Goal: Transaction & Acquisition: Purchase product/service

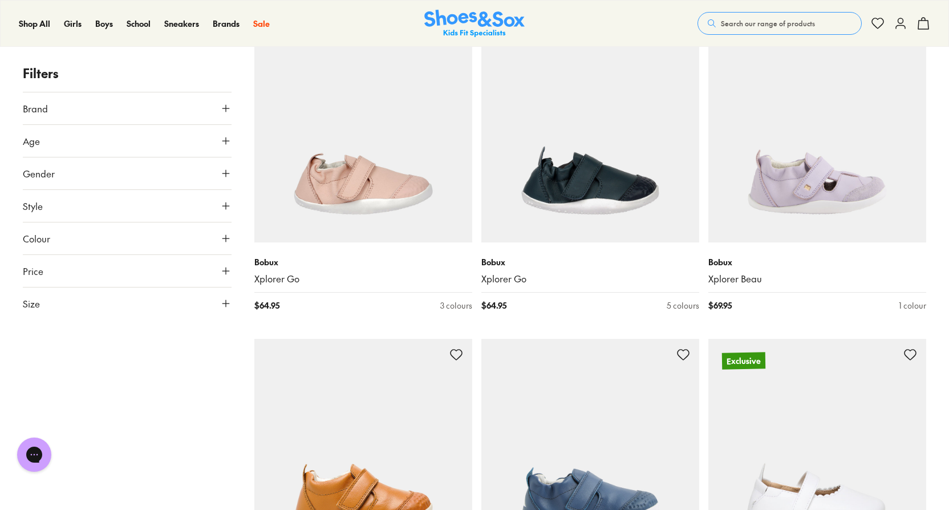
scroll to position [513, 0]
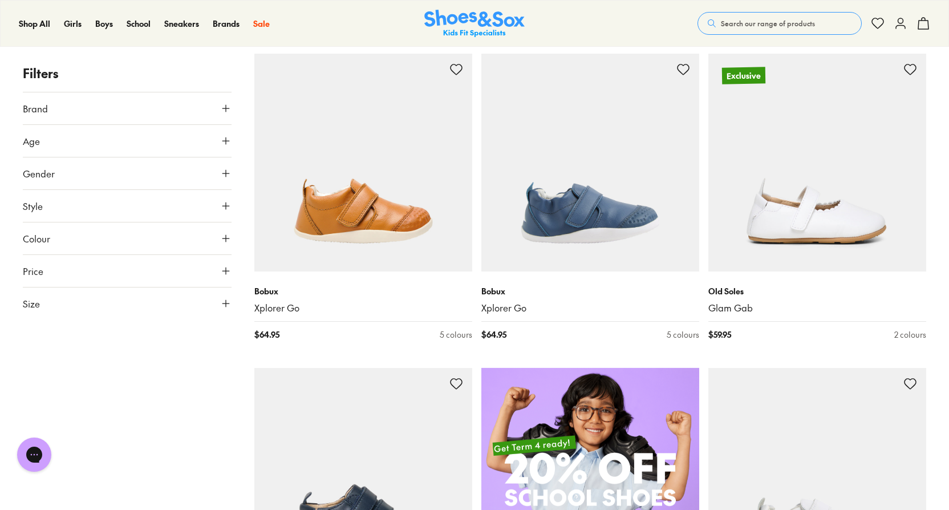
click at [88, 305] on button "Size" at bounding box center [127, 303] width 209 height 32
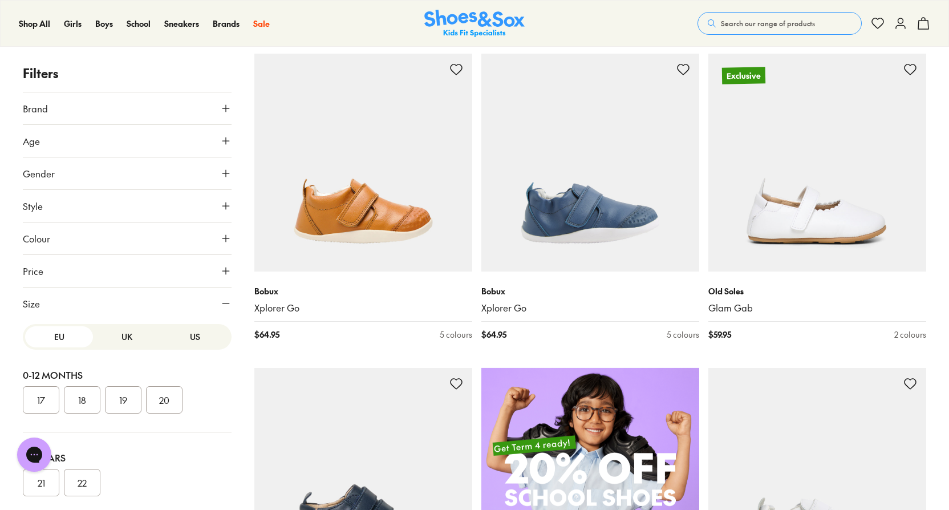
scroll to position [29, 0]
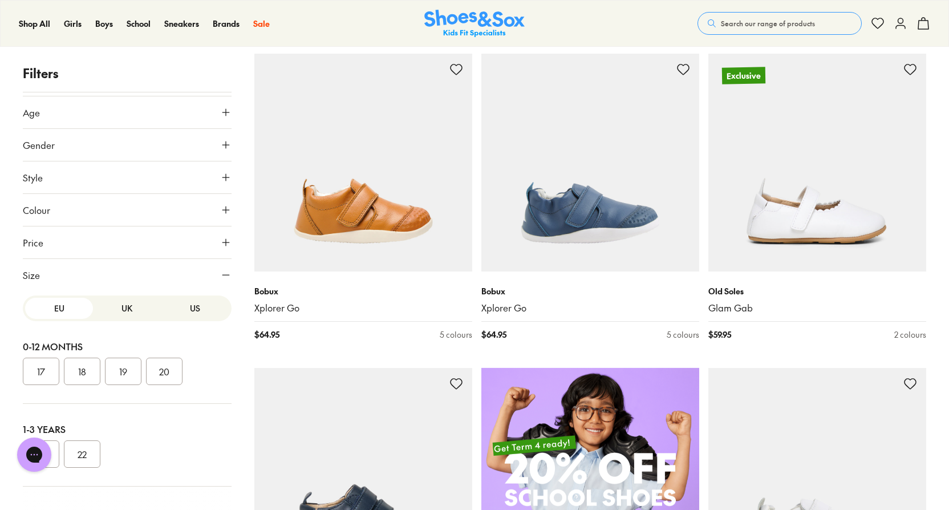
click at [77, 367] on button "18" at bounding box center [82, 370] width 36 height 27
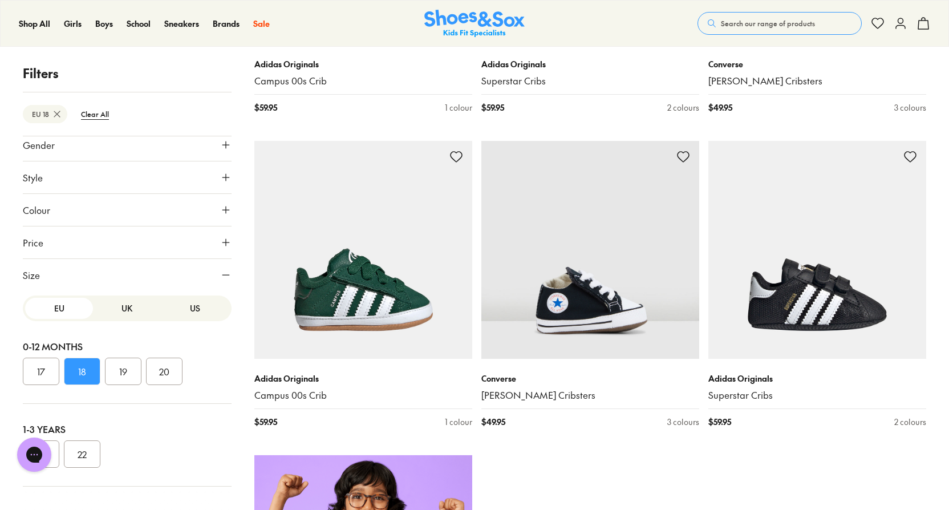
scroll to position [433, 0]
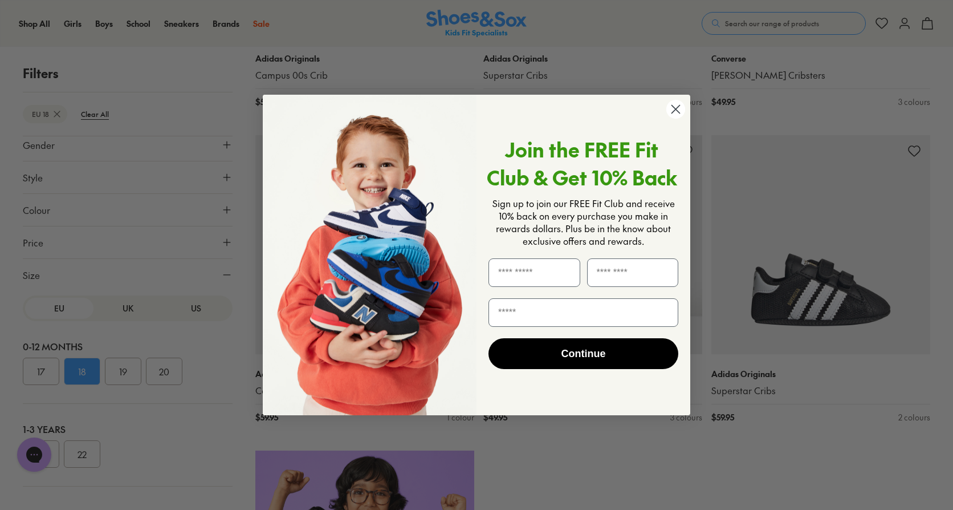
click at [129, 373] on div "Close dialog Join the FREE Fit Club & Get 10% Back Sign up to join our FREE Fit…" at bounding box center [476, 255] width 953 height 510
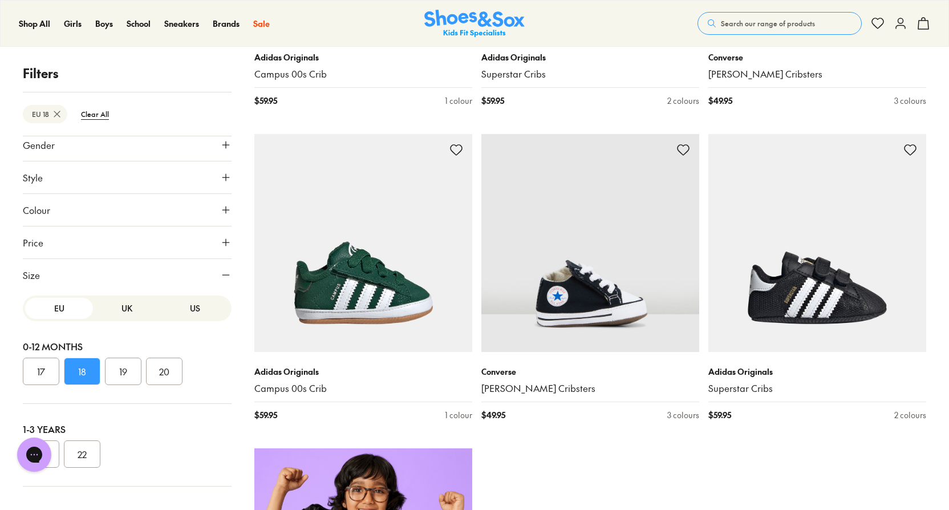
click at [114, 369] on button "19" at bounding box center [123, 370] width 36 height 27
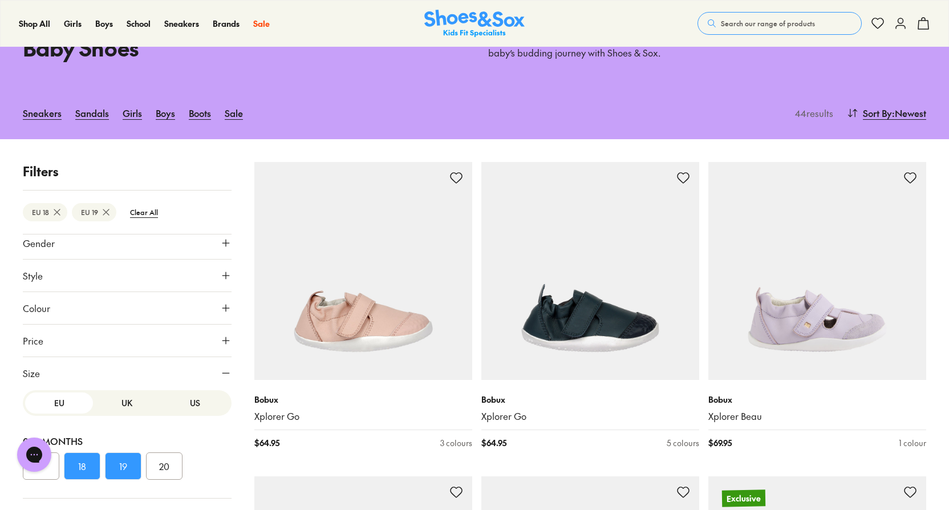
scroll to position [4, 0]
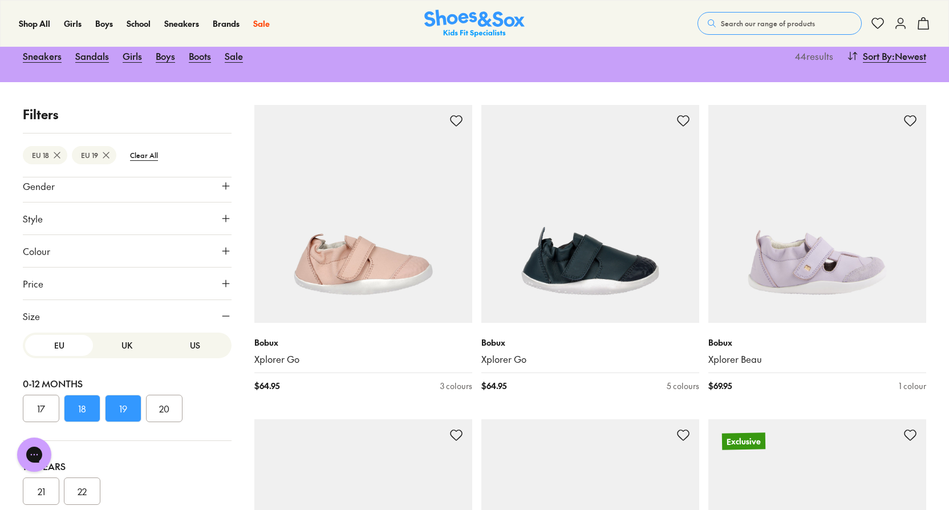
click at [163, 410] on button "20" at bounding box center [164, 407] width 36 height 27
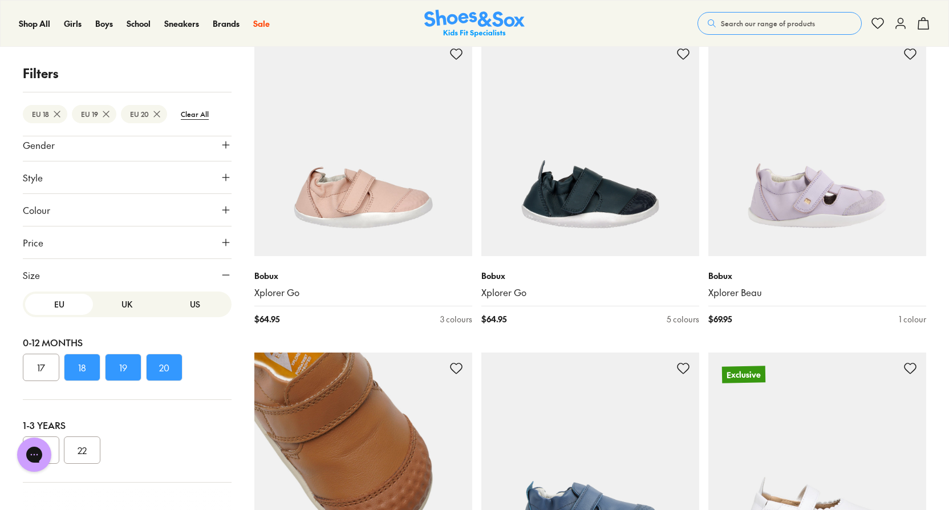
scroll to position [205, 0]
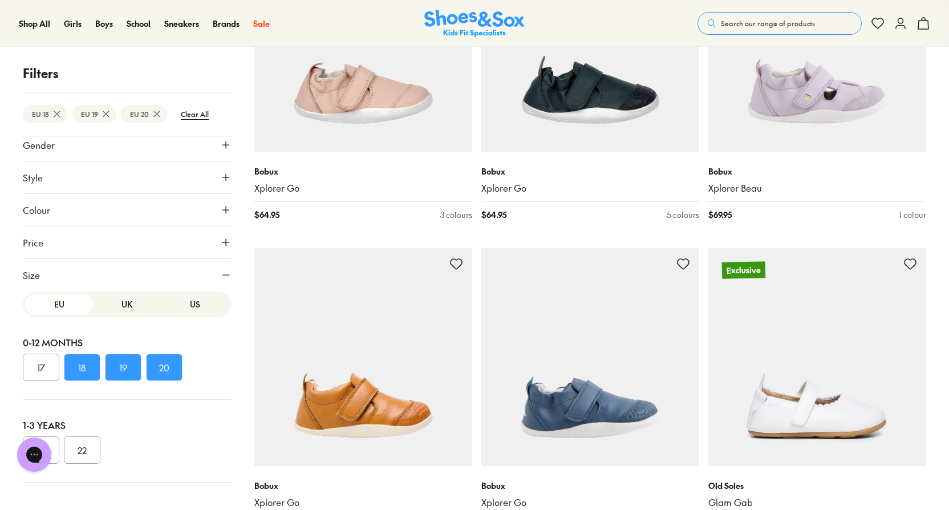
click at [123, 364] on button "19" at bounding box center [123, 366] width 36 height 27
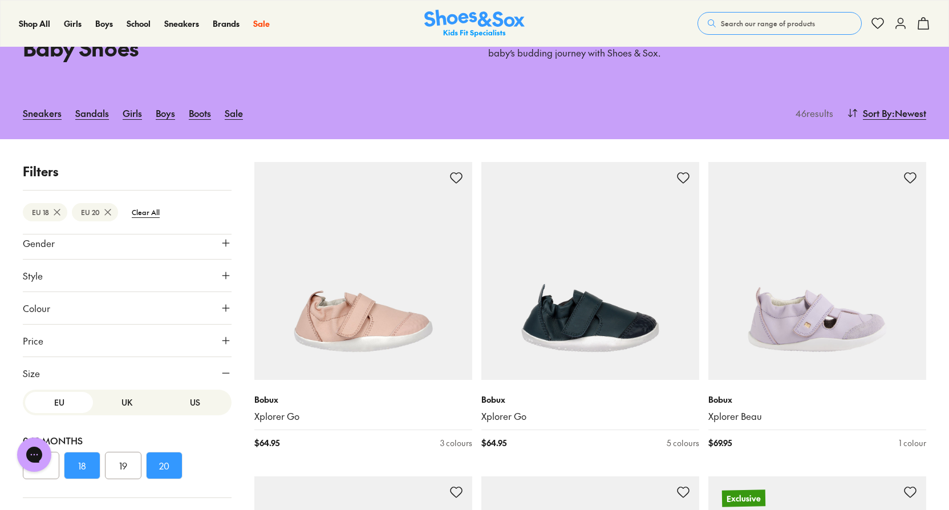
click at [81, 468] on button "18" at bounding box center [82, 464] width 36 height 27
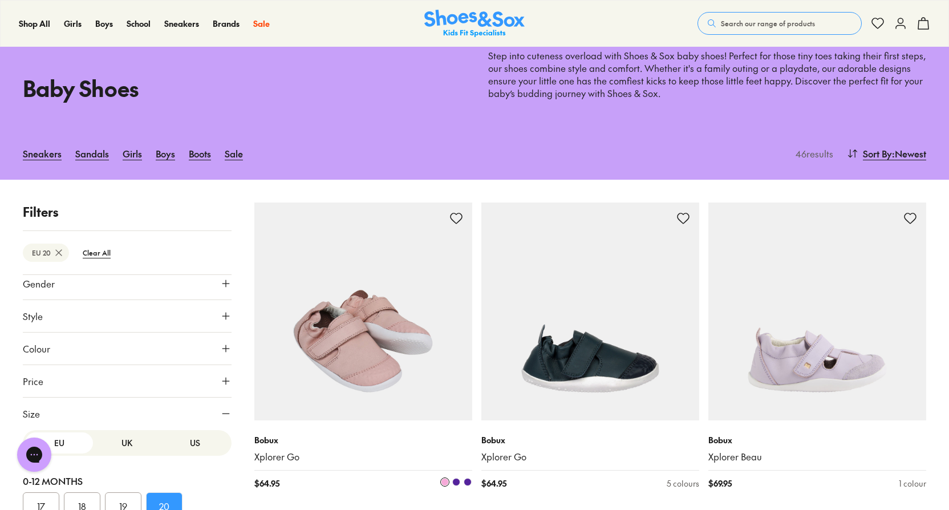
scroll to position [205, 0]
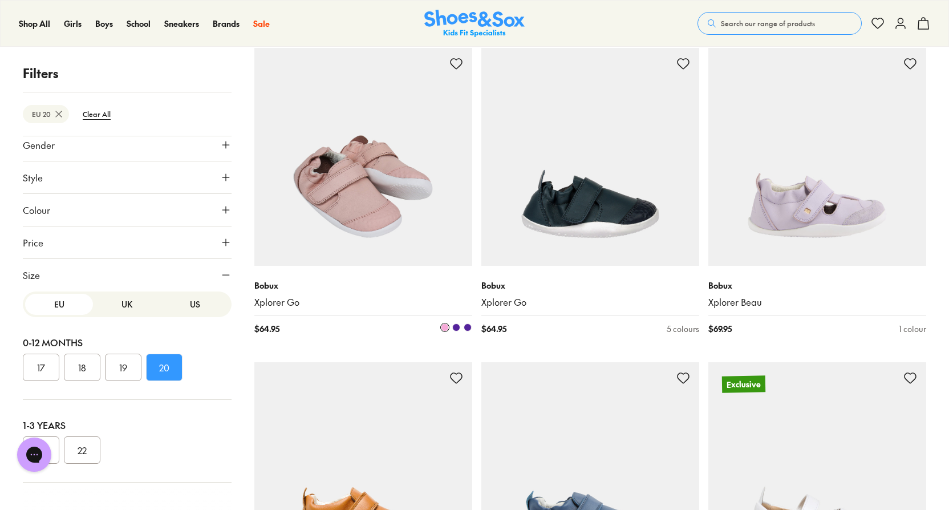
click at [299, 235] on img at bounding box center [363, 157] width 218 height 218
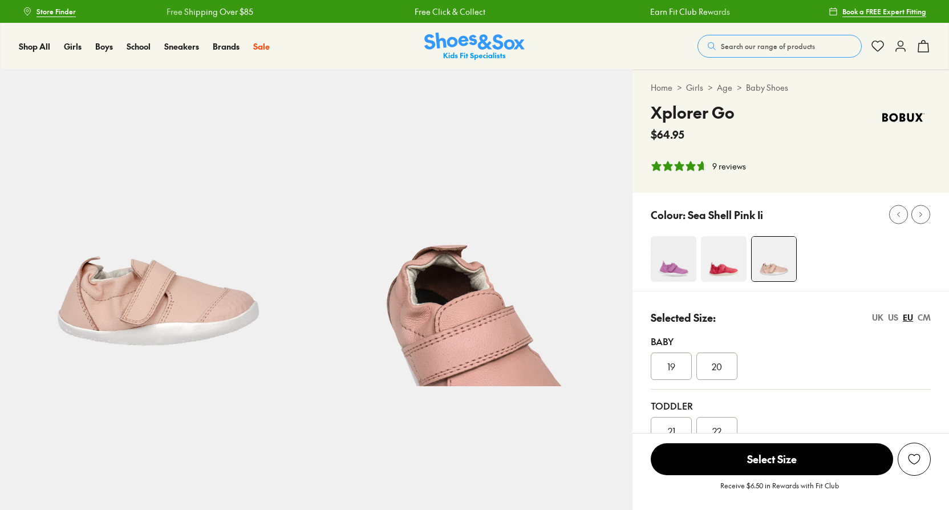
select select "*"
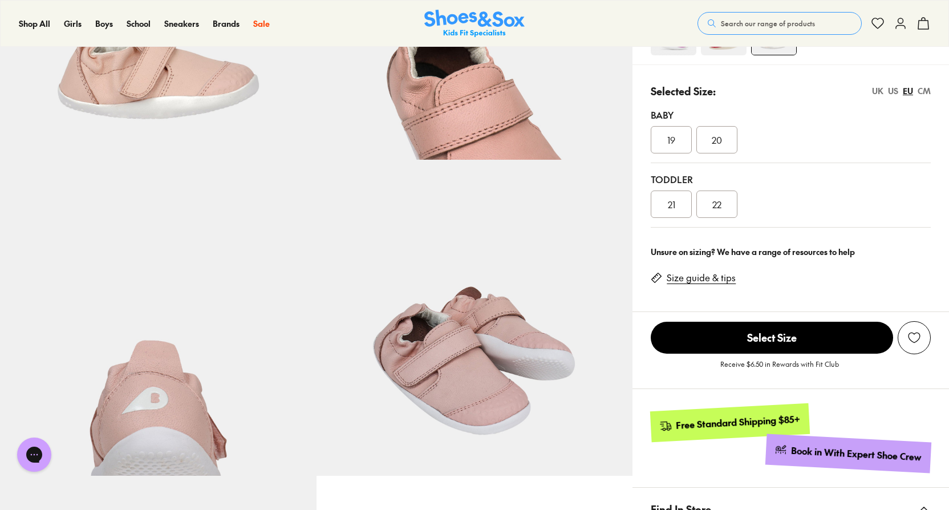
scroll to position [228, 0]
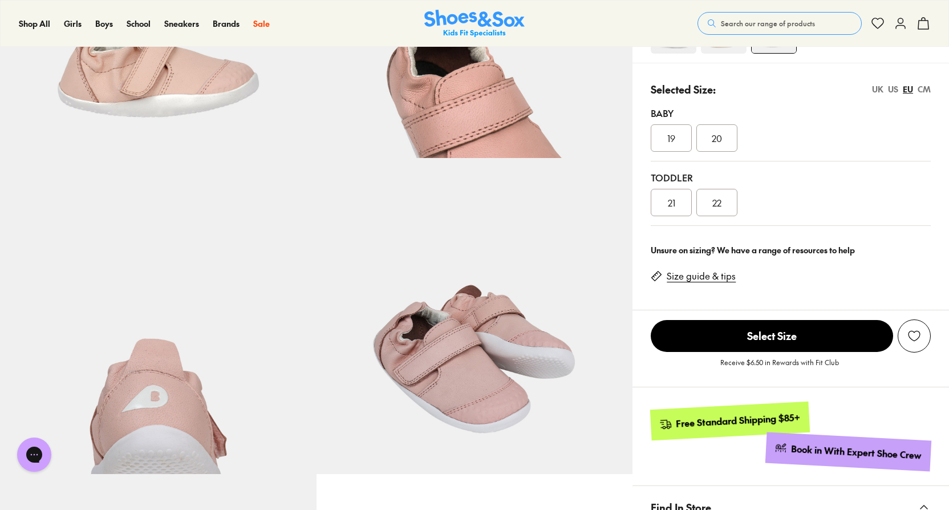
click at [689, 275] on link "Size guide & tips" at bounding box center [700, 276] width 69 height 13
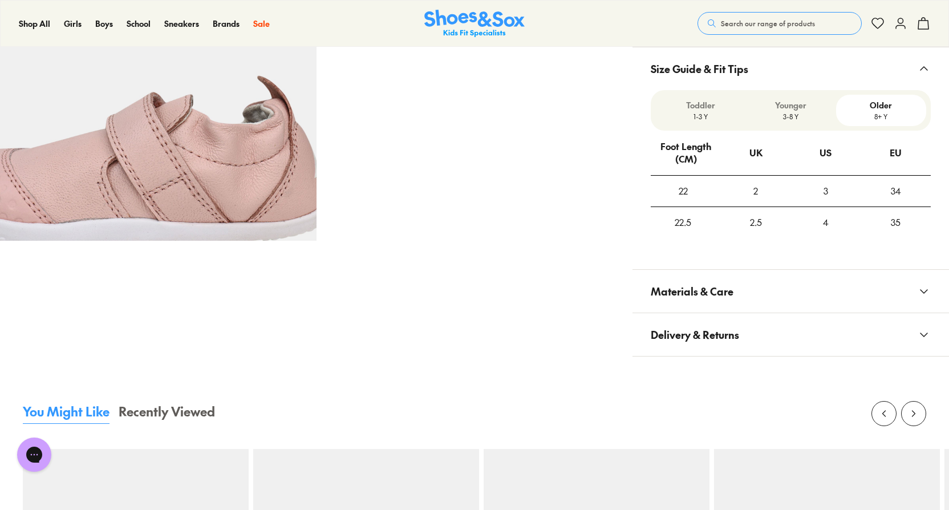
scroll to position [758, 0]
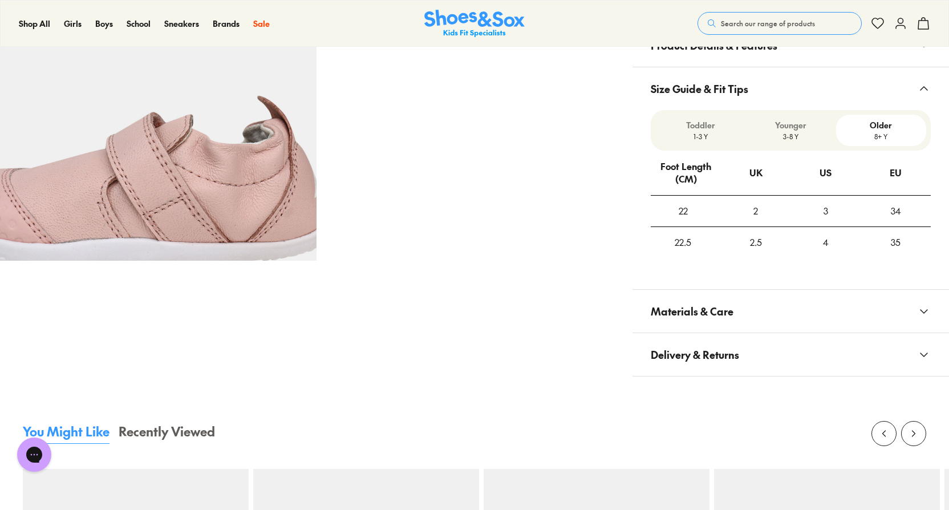
click at [689, 125] on p "Toddler" at bounding box center [700, 125] width 81 height 12
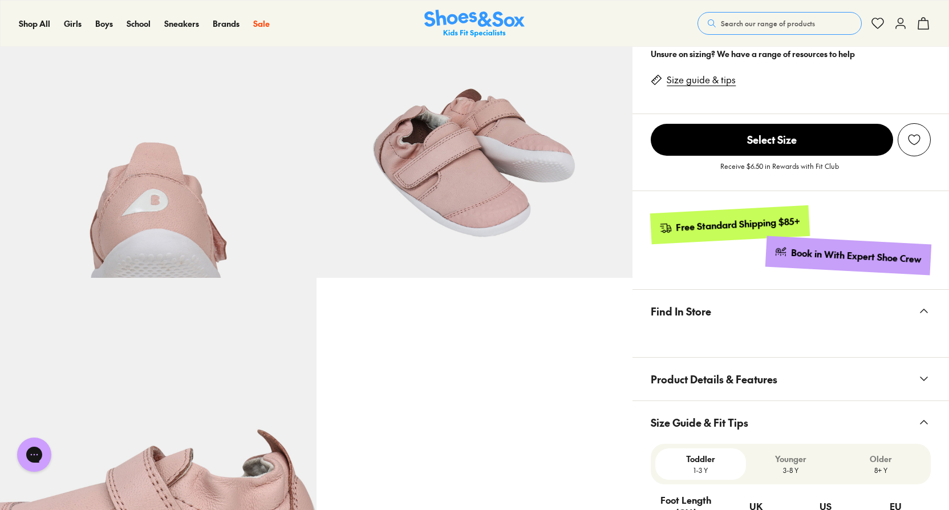
scroll to position [416, 0]
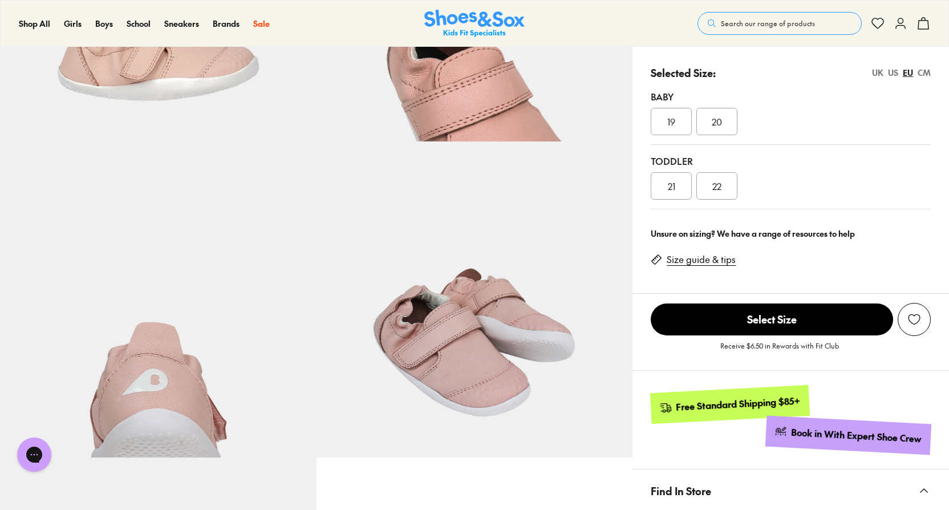
click at [677, 257] on link "Size guide & tips" at bounding box center [700, 259] width 69 height 13
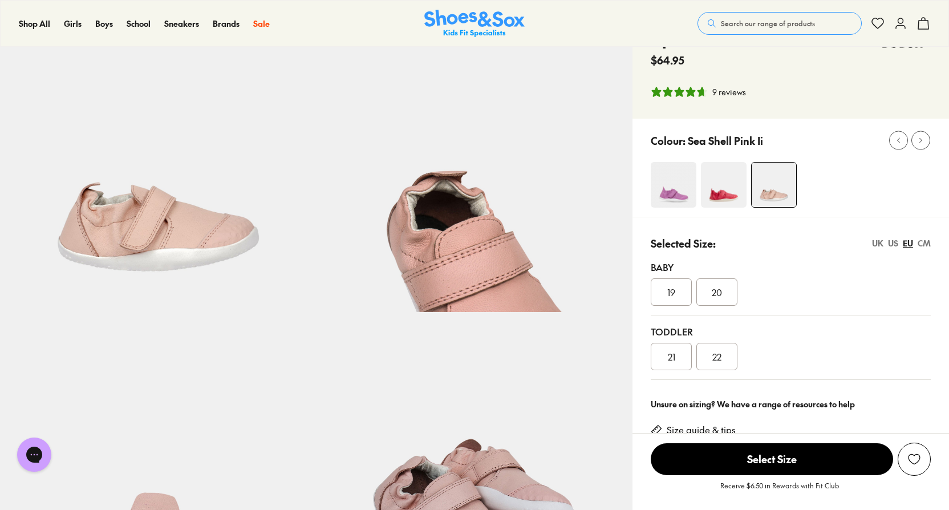
scroll to position [0, 0]
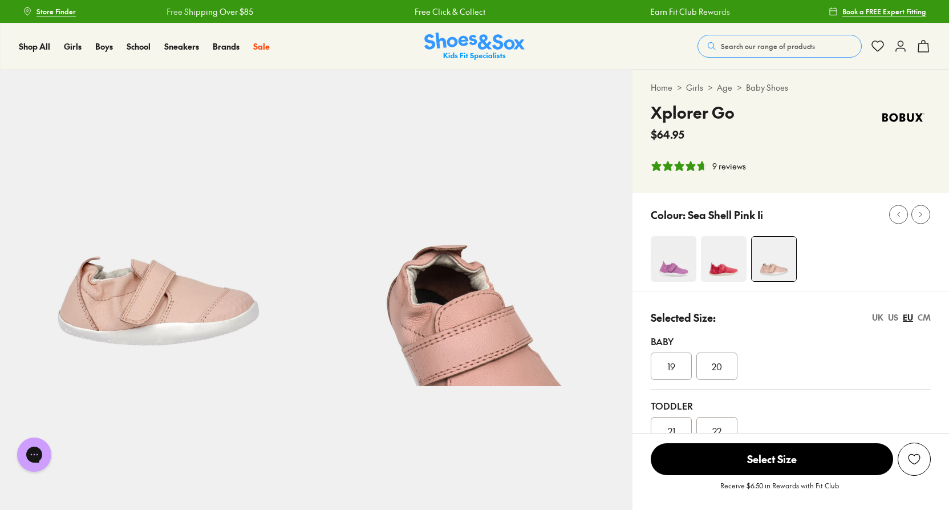
click at [667, 340] on div "Baby" at bounding box center [790, 341] width 280 height 14
click at [673, 365] on span "19" at bounding box center [671, 366] width 8 height 14
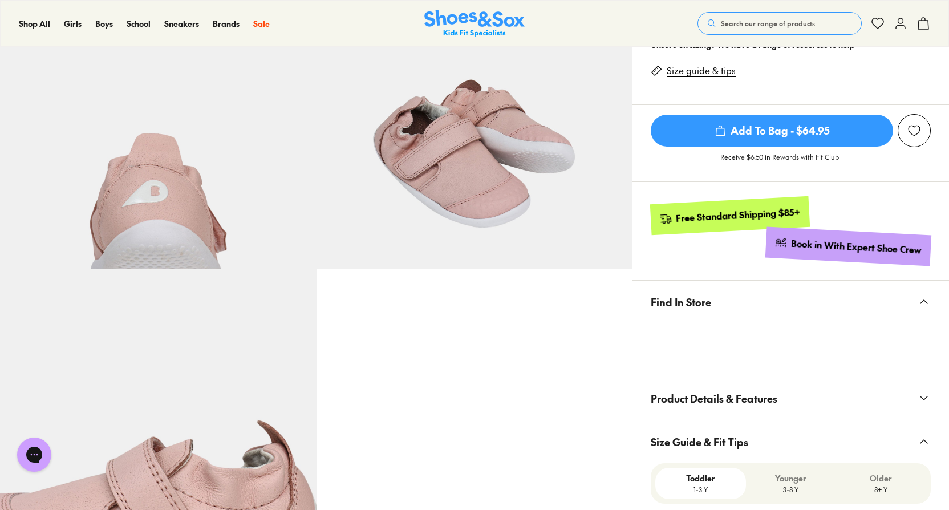
scroll to position [456, 0]
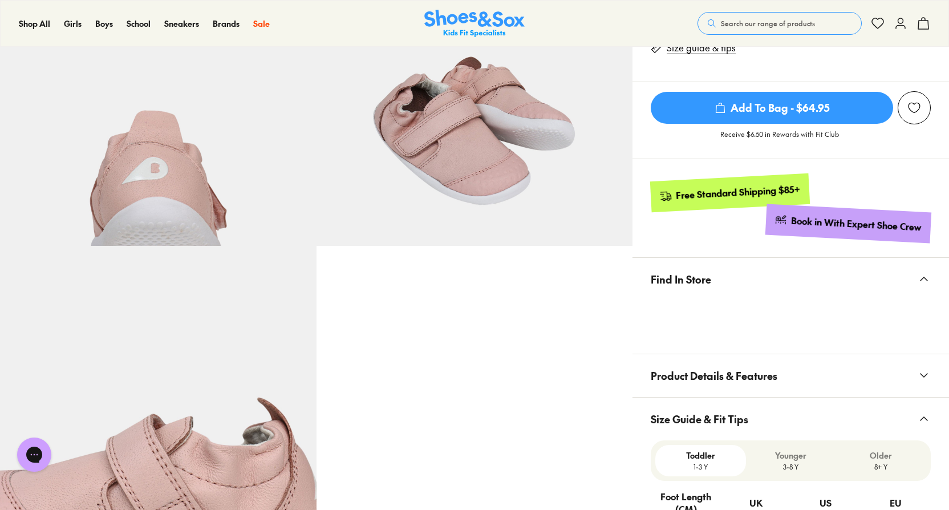
click at [709, 51] on link "Size guide & tips" at bounding box center [700, 48] width 69 height 13
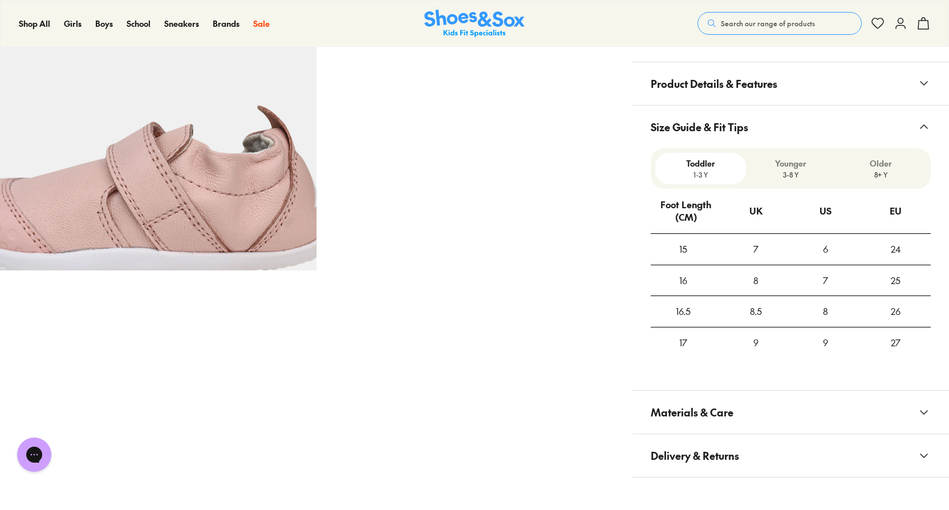
scroll to position [739, 0]
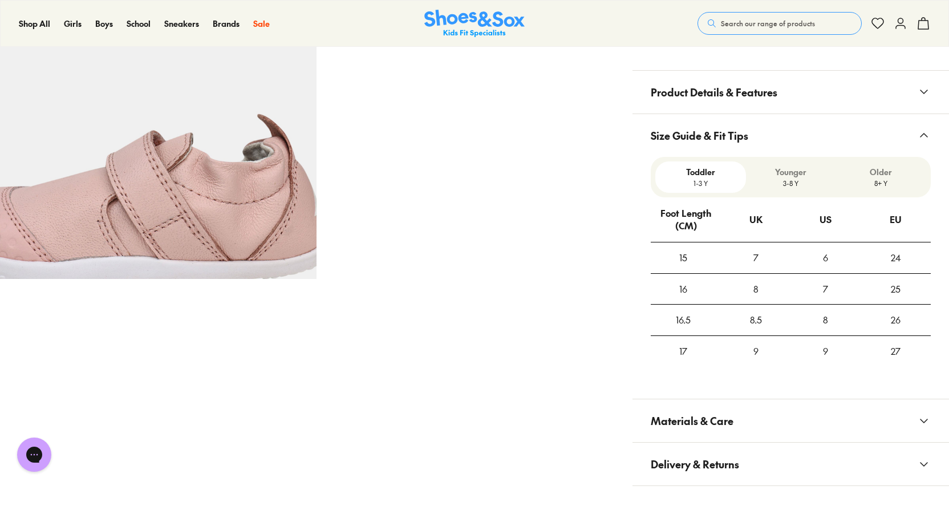
click at [680, 166] on p "Toddler" at bounding box center [700, 172] width 81 height 12
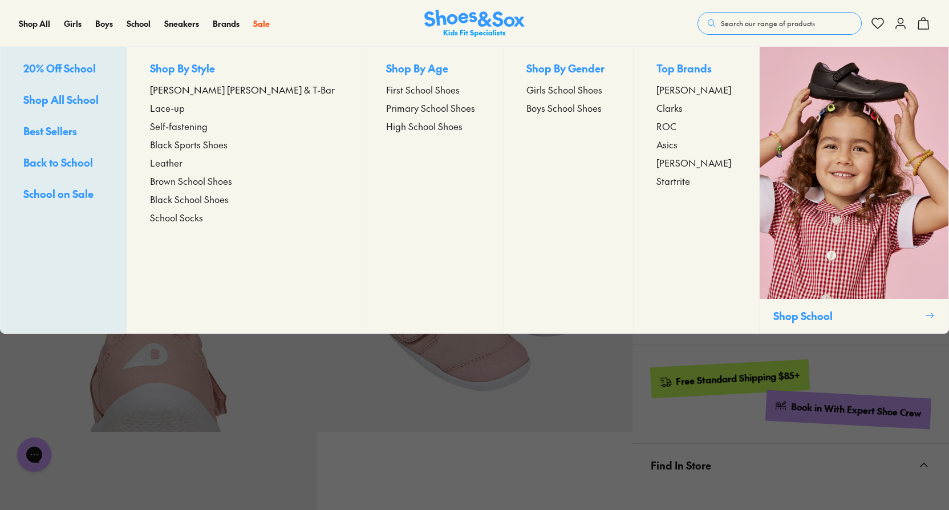
scroll to position [228, 0]
